Goal: Check status

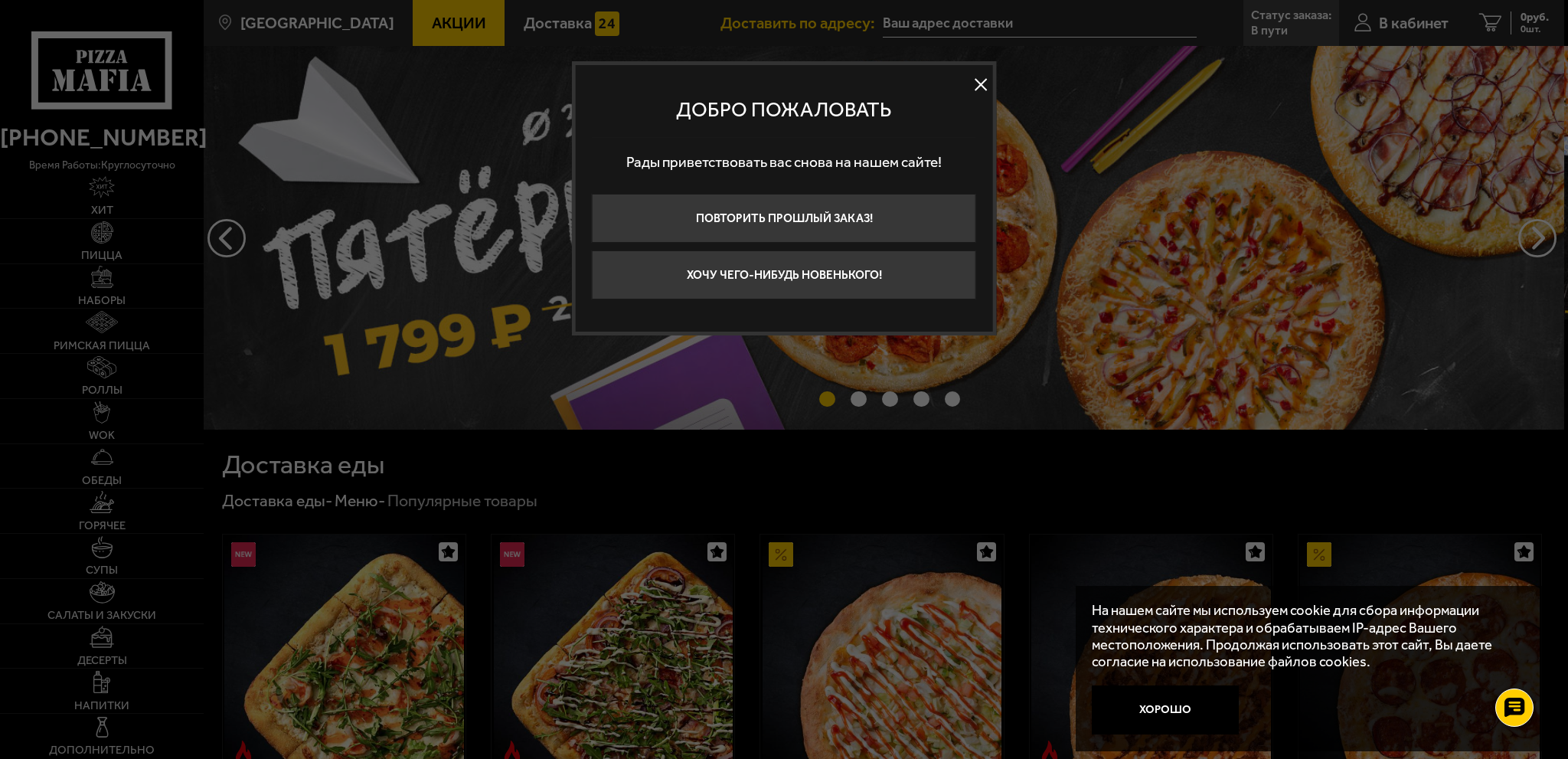
click at [980, 91] on button at bounding box center [980, 84] width 23 height 23
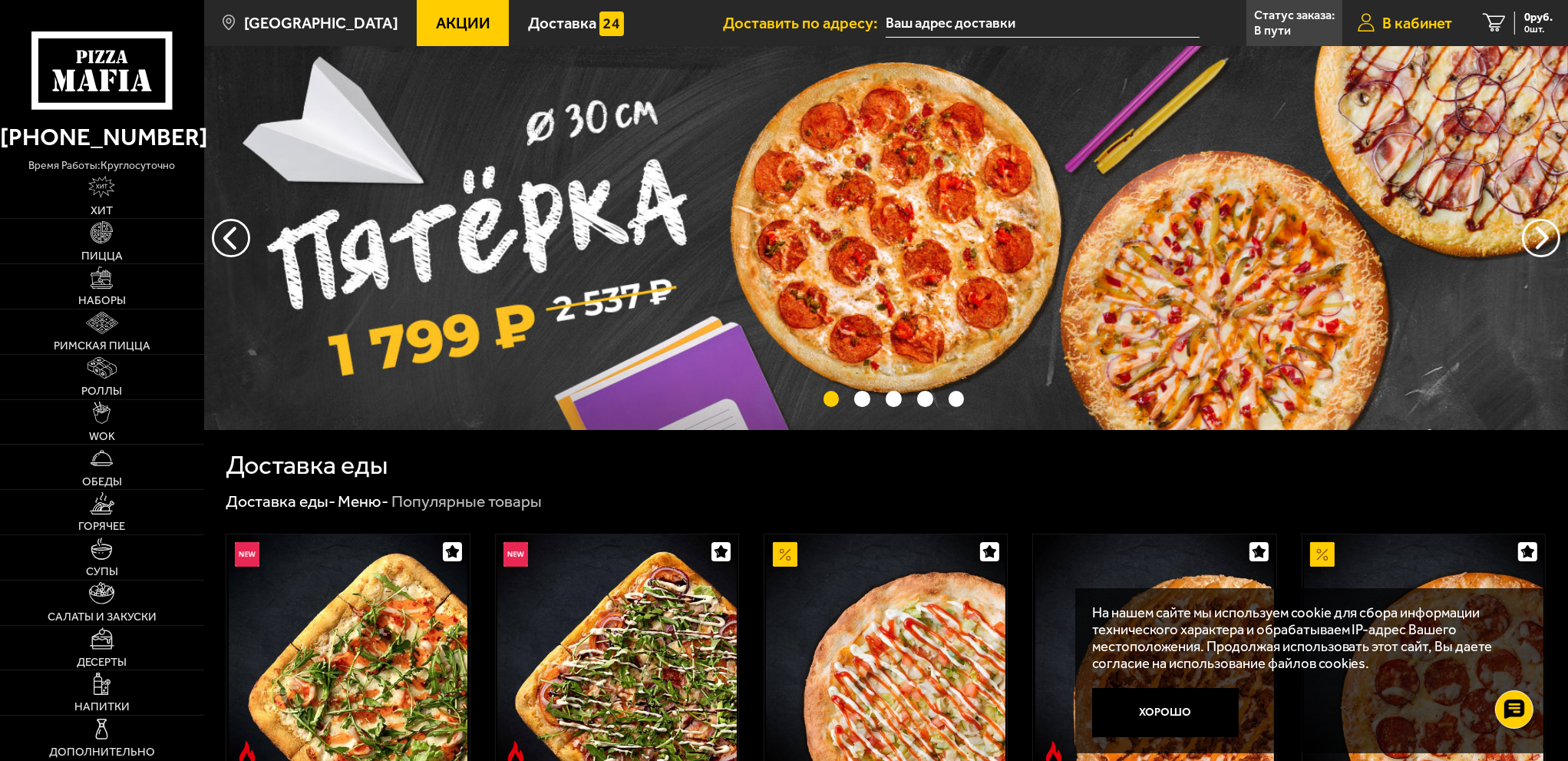
click at [1431, 21] on span "В кабинет" at bounding box center [1417, 24] width 70 height 16
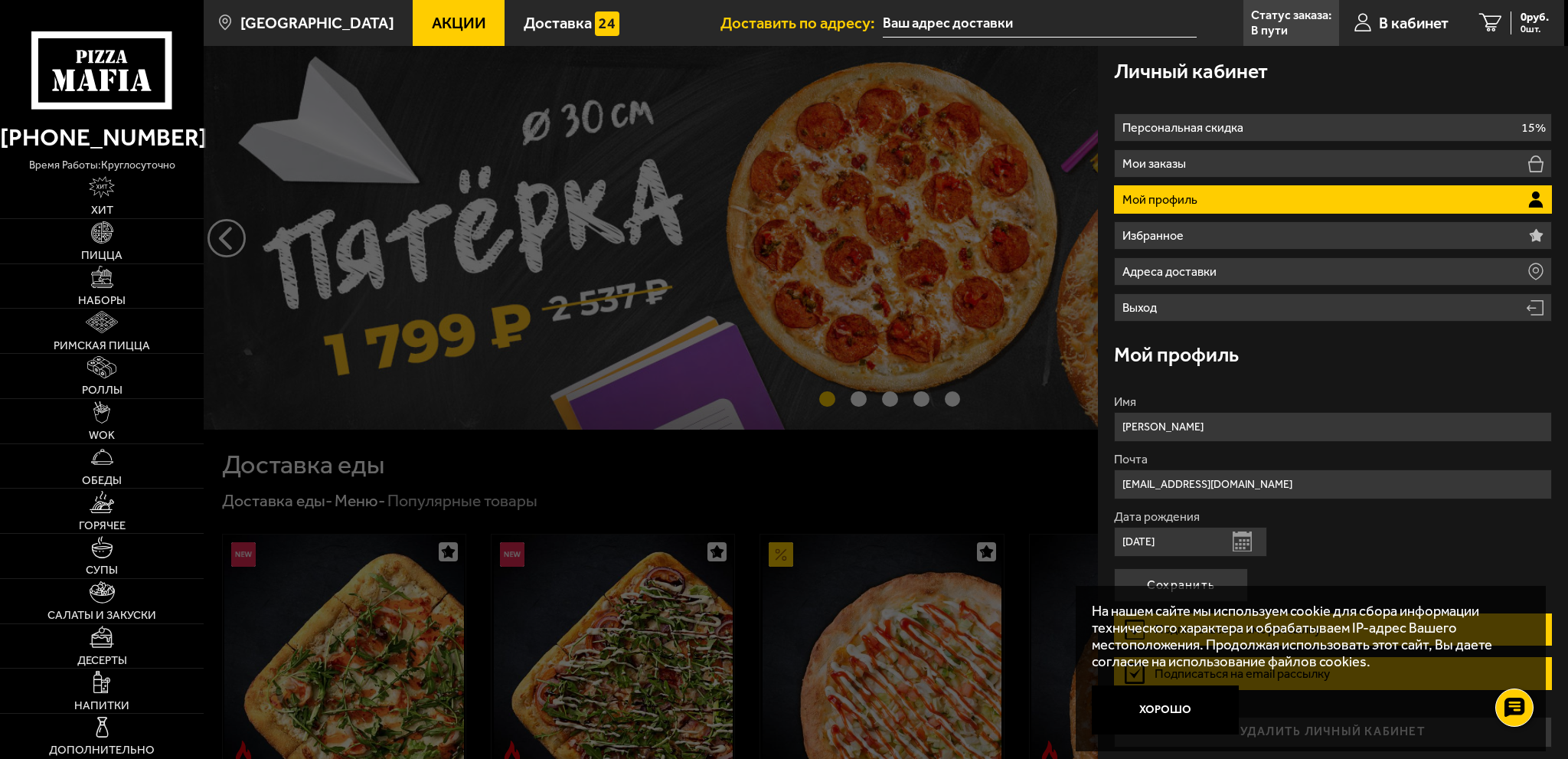
click at [1191, 202] on p "Мой профиль" at bounding box center [1161, 200] width 79 height 12
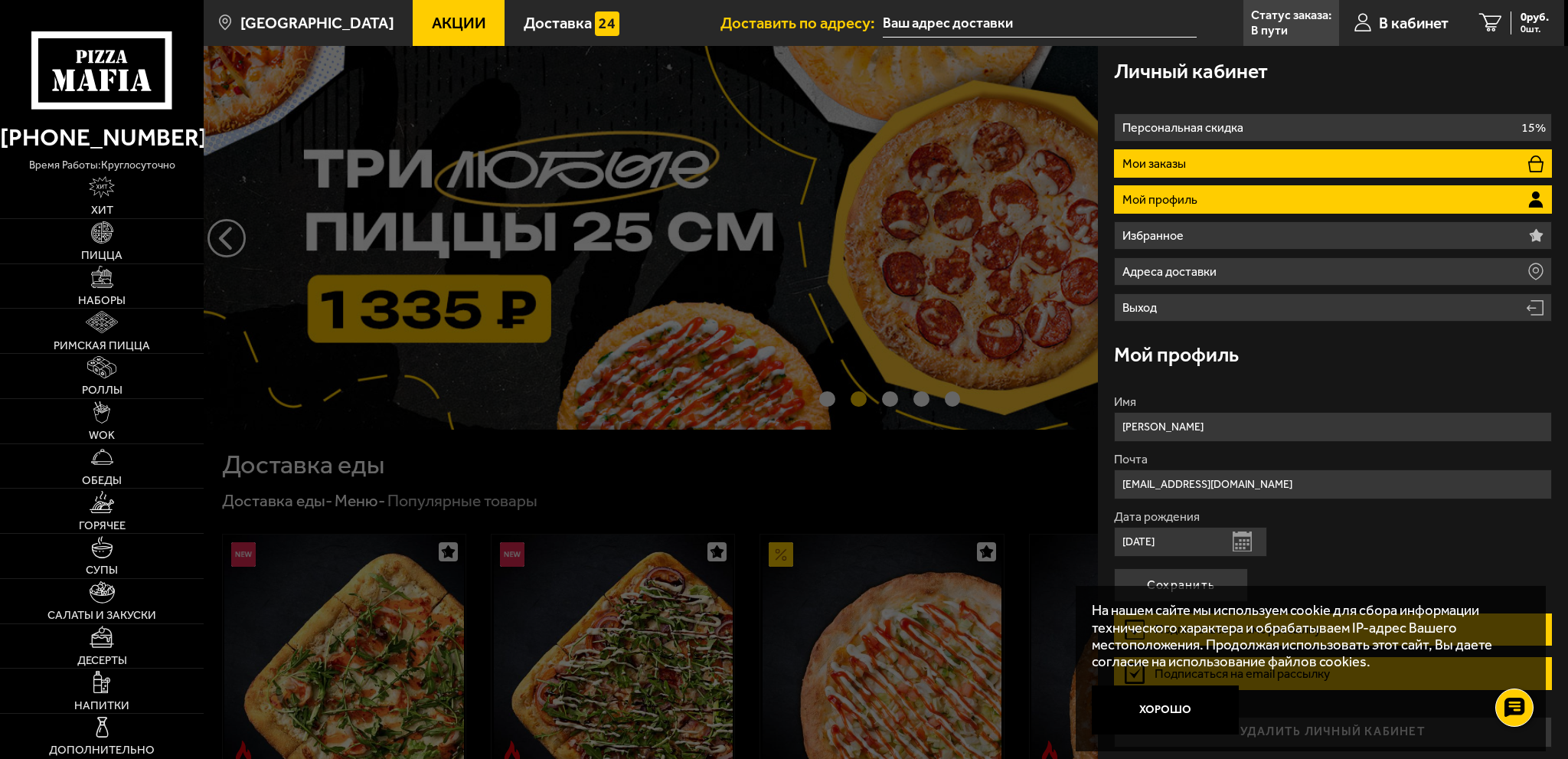
click at [1207, 152] on li "Мои заказы" at bounding box center [1332, 163] width 438 height 29
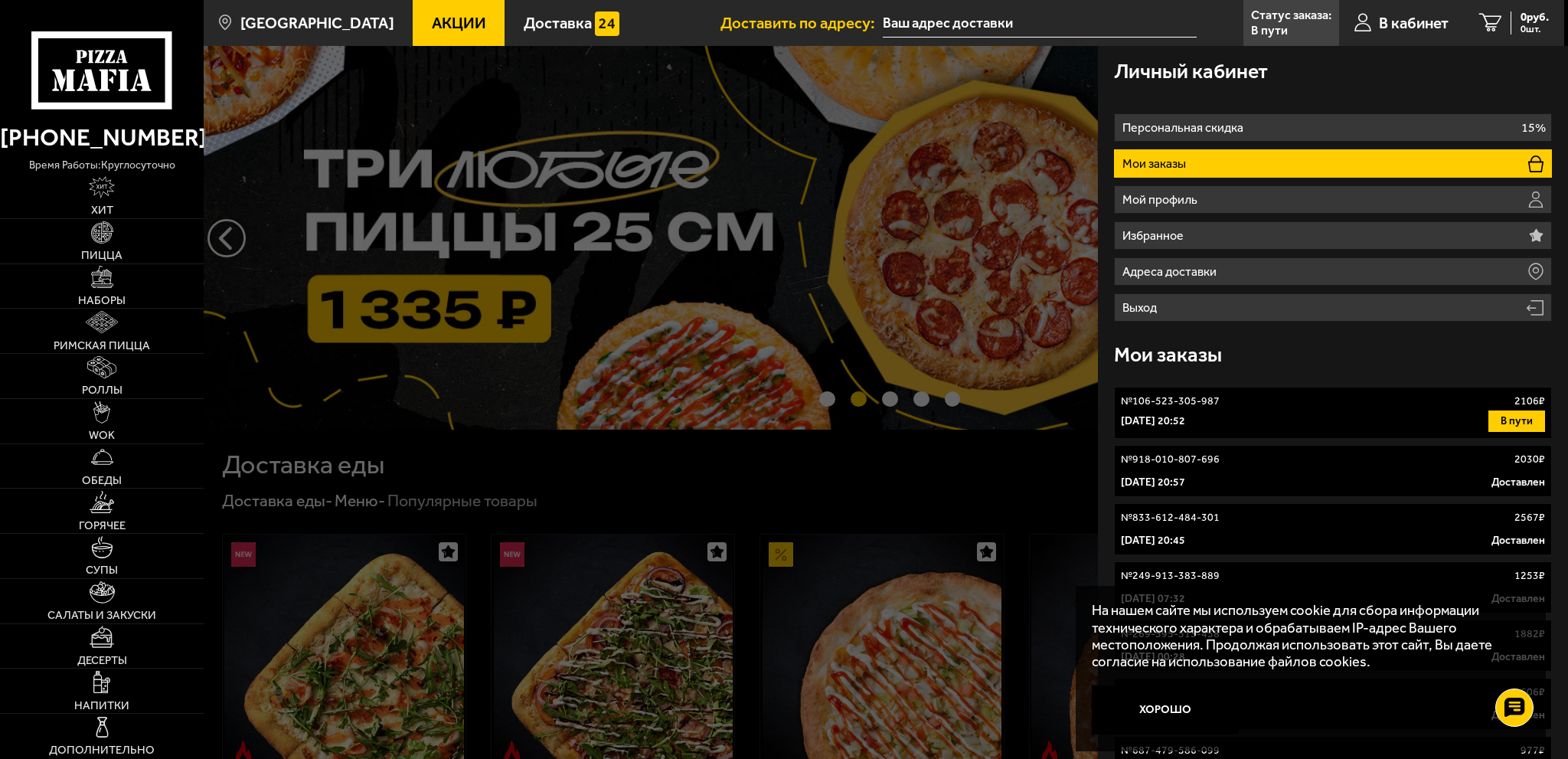
click at [1272, 417] on div "[DATE] 20:52 В пути" at bounding box center [1332, 421] width 424 height 22
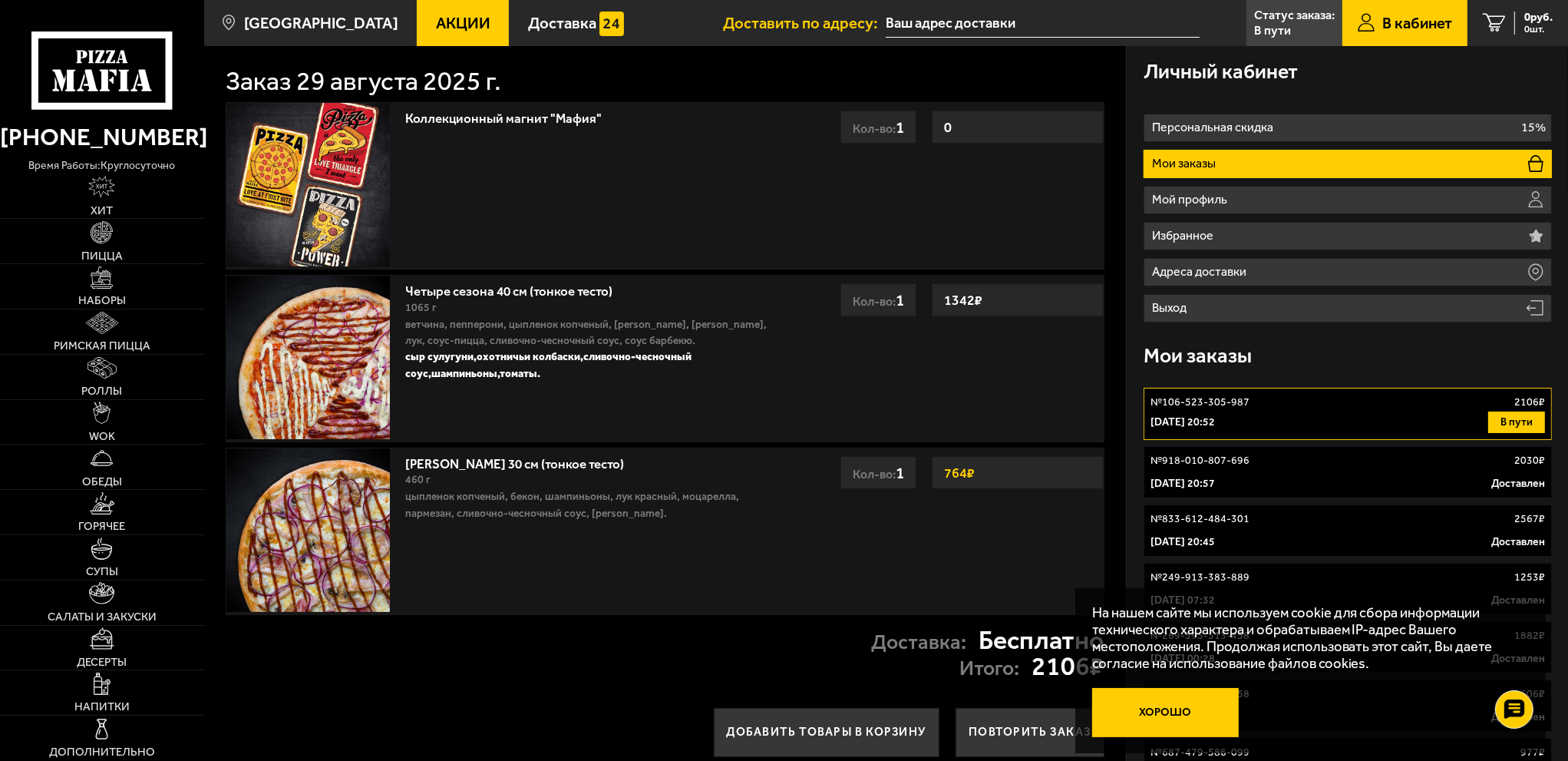
click at [1170, 715] on button "Хорошо" at bounding box center [1165, 712] width 147 height 49
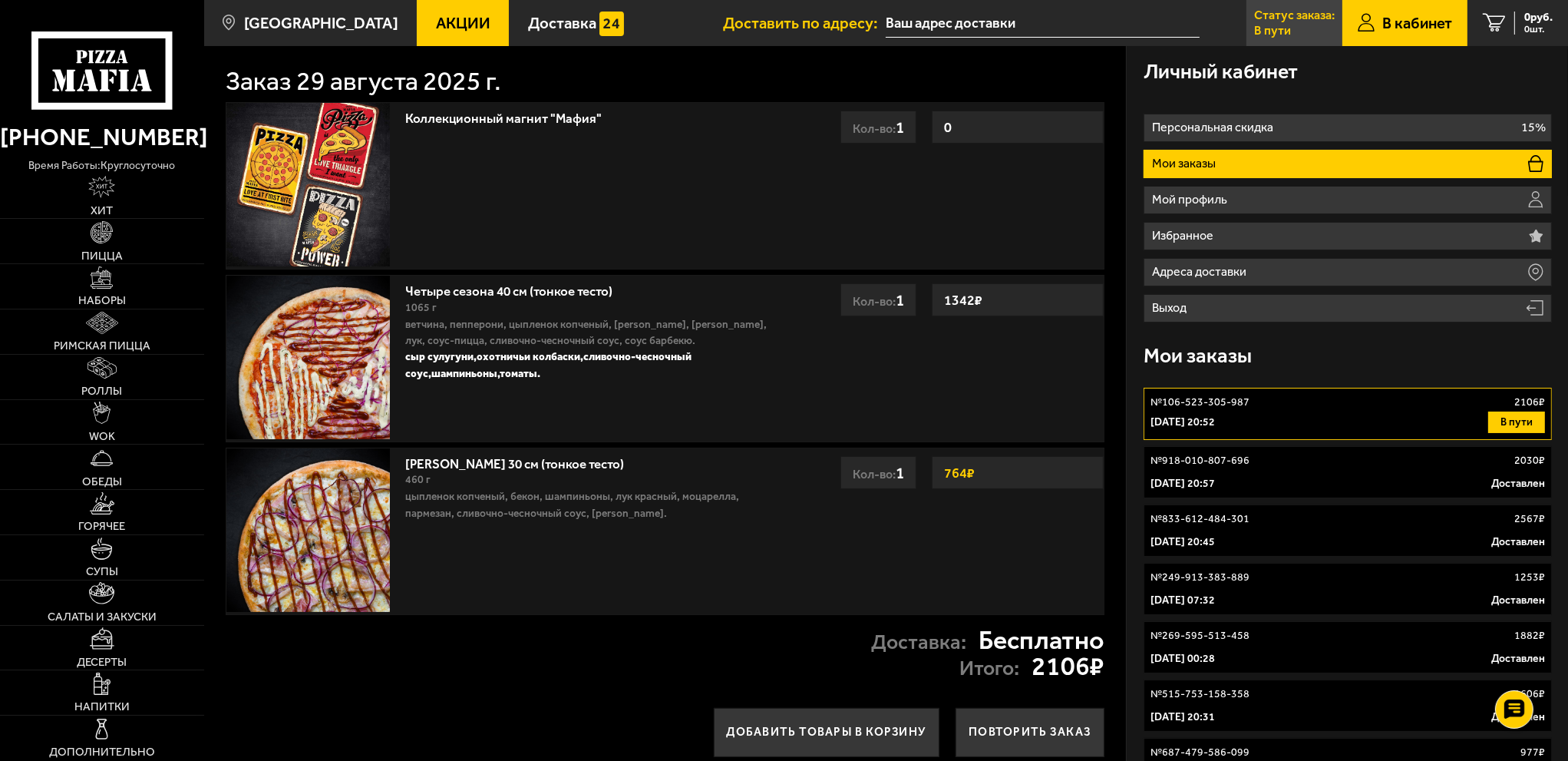
click at [1313, 24] on link "Статус заказа: В пути" at bounding box center [1294, 23] width 96 height 46
